Goal: Task Accomplishment & Management: Use online tool/utility

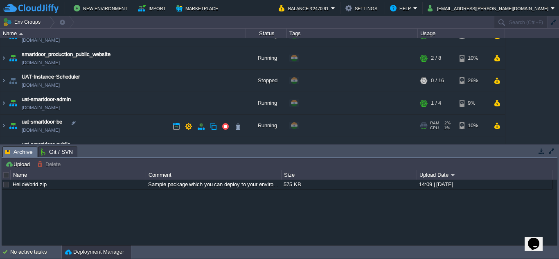
scroll to position [74, 0]
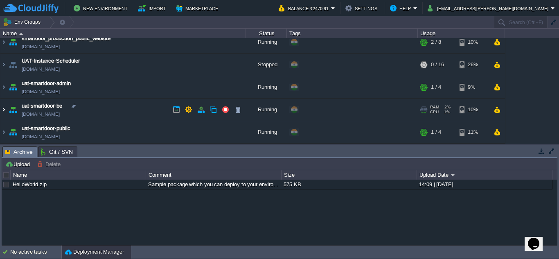
click at [5, 111] on img at bounding box center [3, 110] width 7 height 22
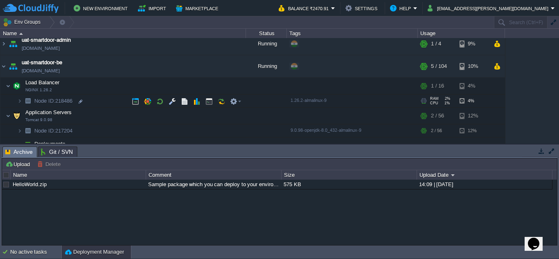
scroll to position [117, 0]
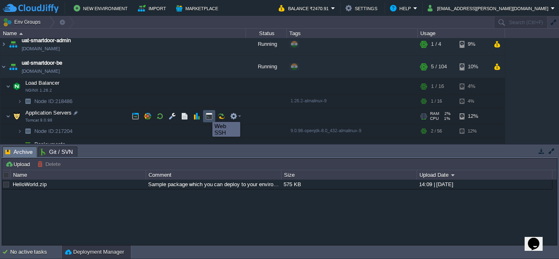
click at [206, 114] on button "button" at bounding box center [208, 115] width 7 height 7
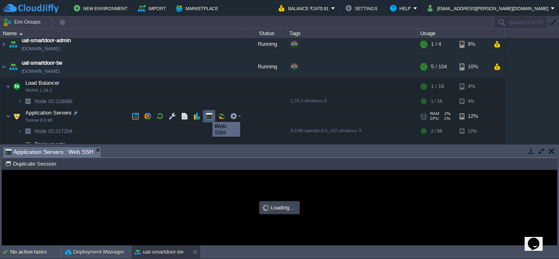
scroll to position [0, 0]
type input "#000000"
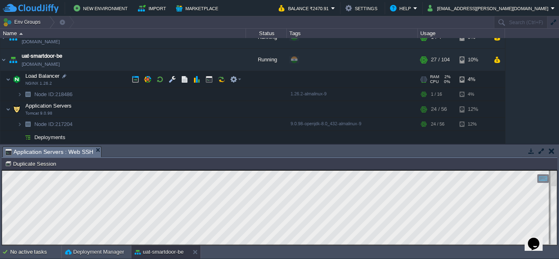
scroll to position [124, 0]
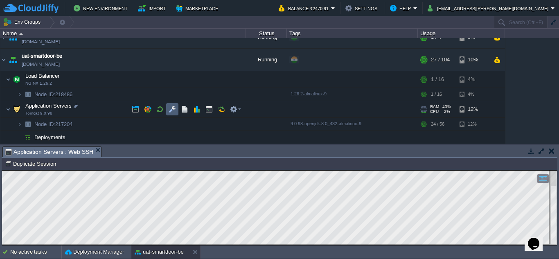
click at [176, 110] on td at bounding box center [172, 109] width 12 height 12
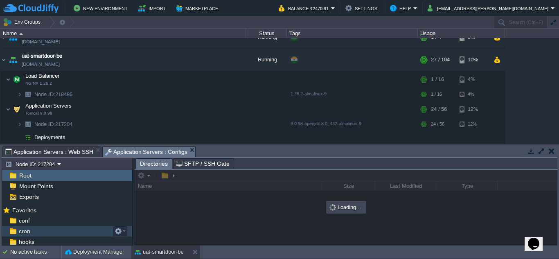
scroll to position [75, 0]
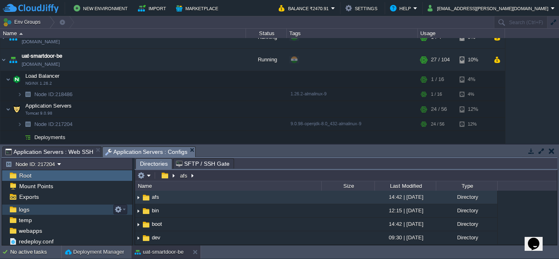
click at [28, 209] on span "logs" at bounding box center [23, 209] width 13 height 7
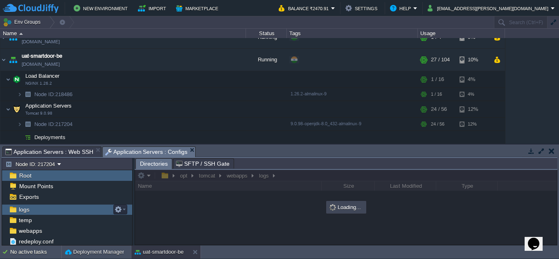
click at [28, 209] on span "logs" at bounding box center [23, 209] width 13 height 7
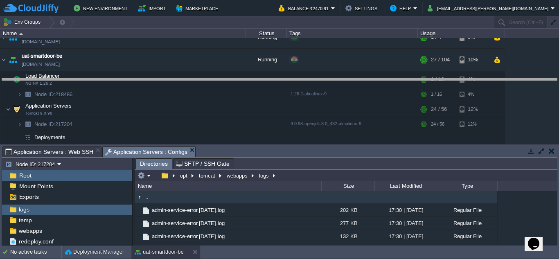
drag, startPoint x: 275, startPoint y: 147, endPoint x: 284, endPoint y: 79, distance: 68.5
click at [284, 79] on body "New Environment Import Marketplace Bonus ₹0.00 Upgrade Account Balance ₹2470.91…" at bounding box center [279, 129] width 559 height 259
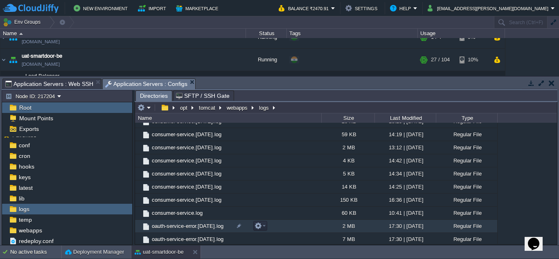
scroll to position [444, 0]
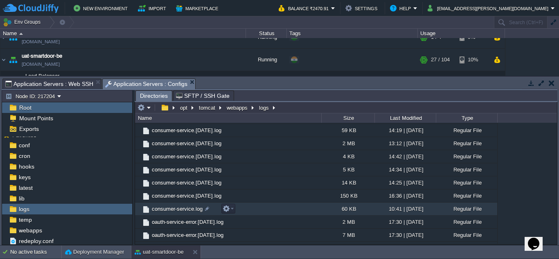
click at [184, 206] on span "consumer-service.log" at bounding box center [176, 208] width 53 height 7
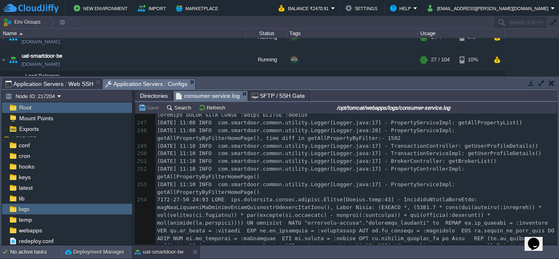
scroll to position [3991, 0]
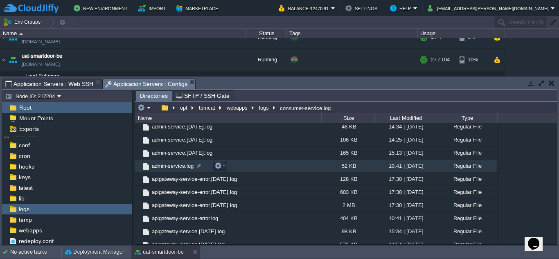
click at [181, 165] on span "admin-service.log" at bounding box center [172, 165] width 44 height 7
